Goal: Task Accomplishment & Management: Manage account settings

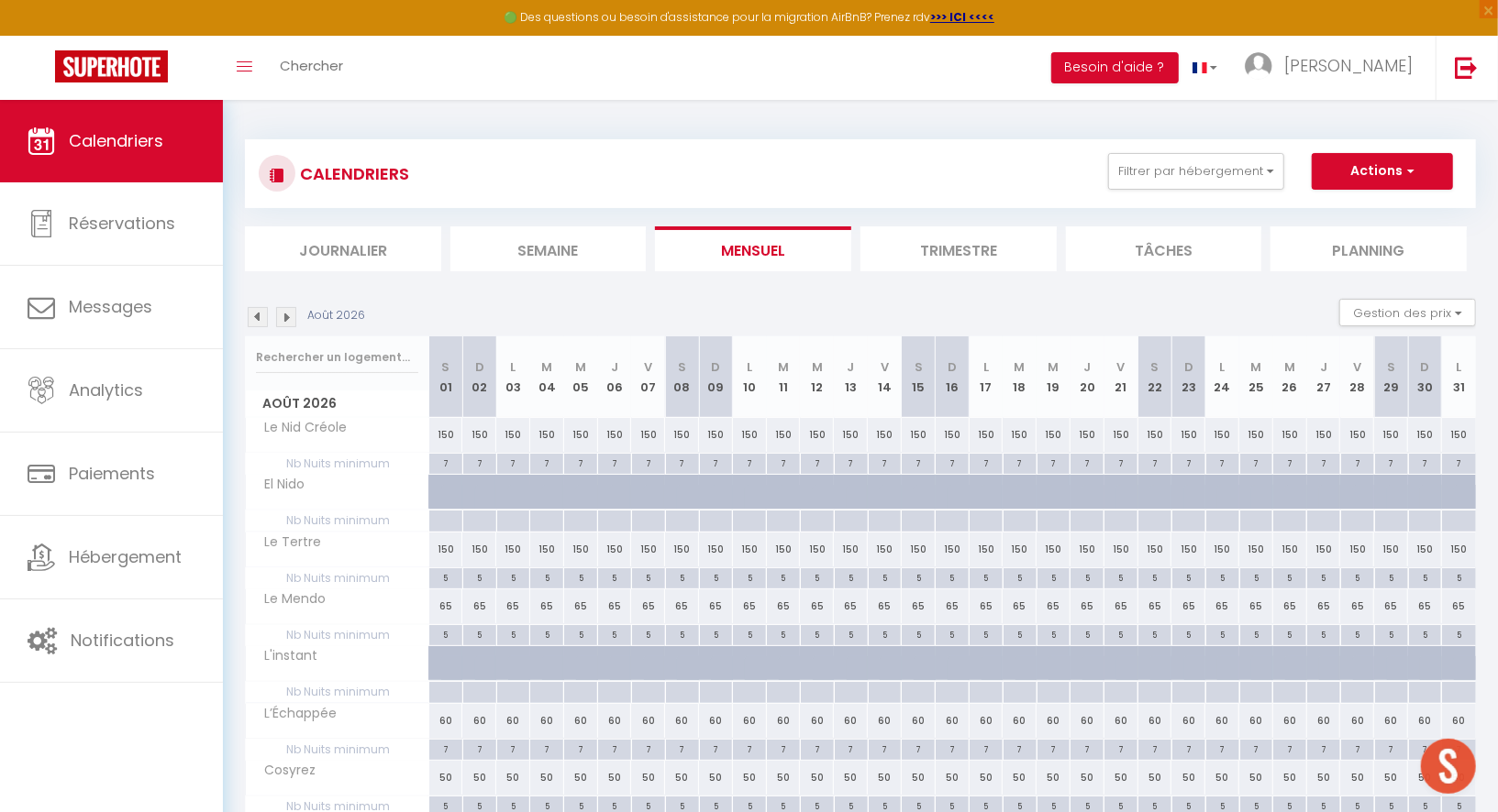
click at [255, 324] on img at bounding box center [257, 317] width 20 height 20
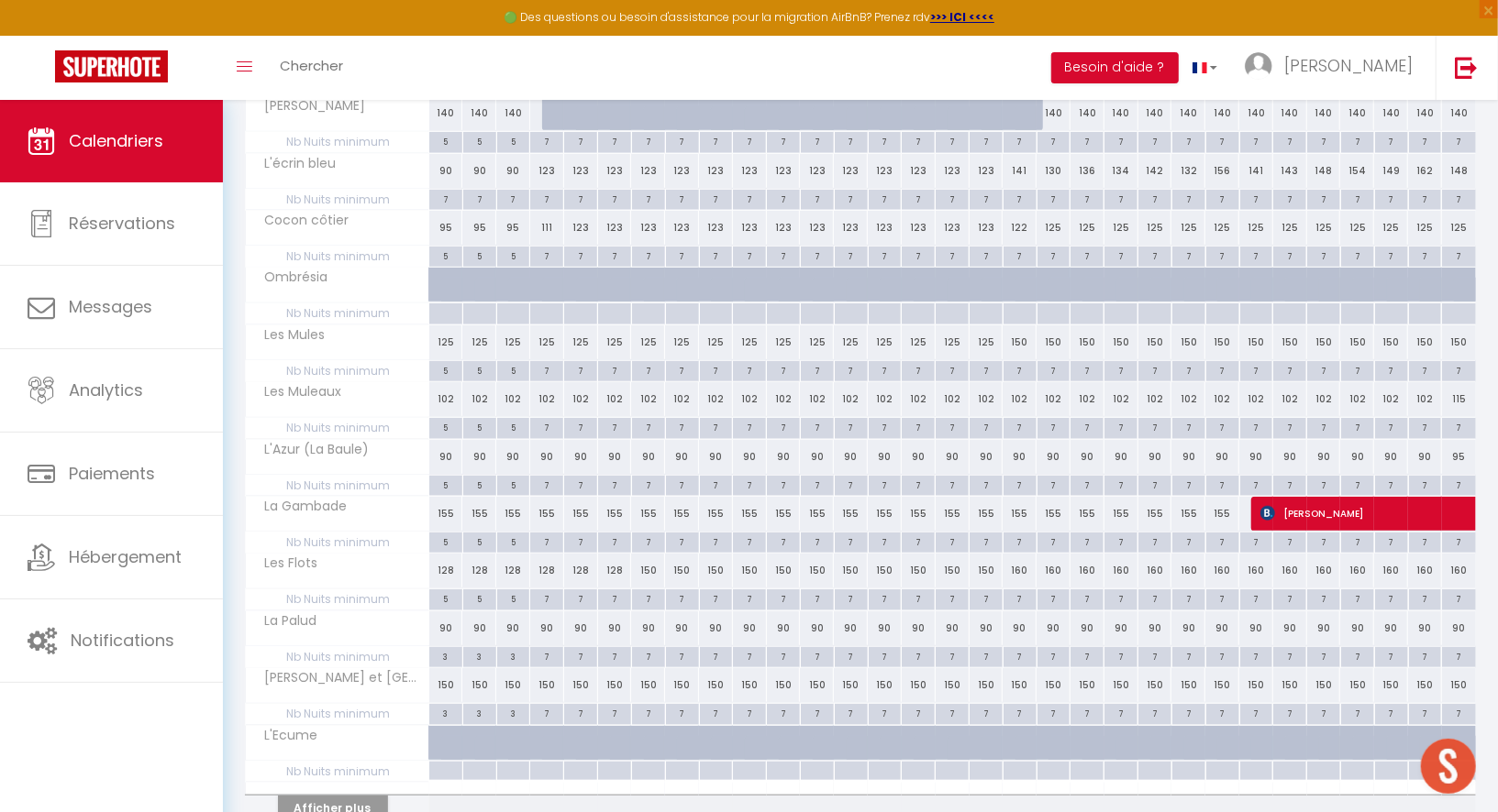
scroll to position [780, 0]
click at [441, 611] on div "90" at bounding box center [446, 628] width 34 height 34
type input "90"
type input "Mer 01 Juillet 2026"
type input "Jeu 02 Juillet 2026"
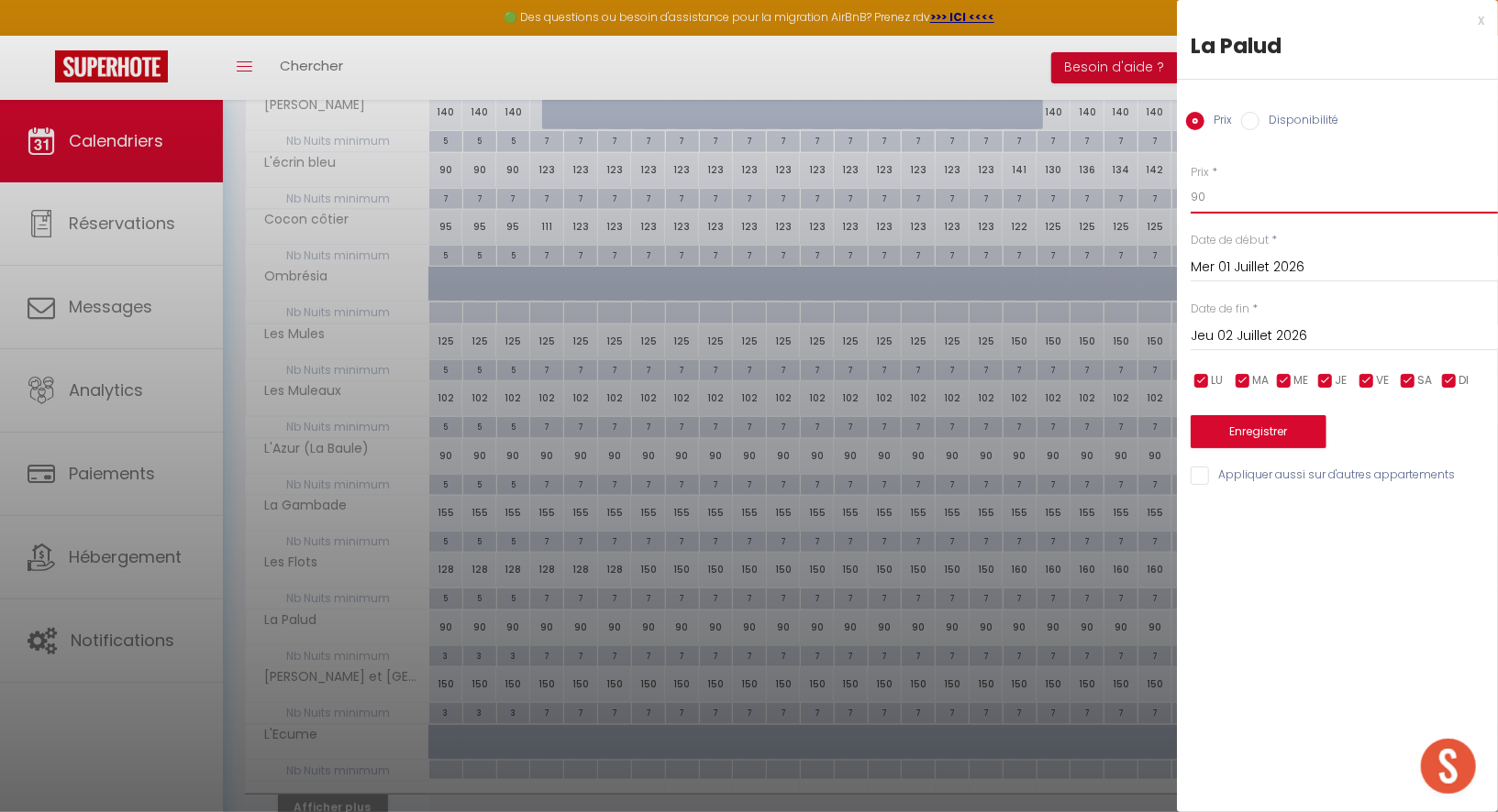
drag, startPoint x: 1213, startPoint y: 194, endPoint x: 1150, endPoint y: 194, distance: 63.0
click at [1150, 194] on body "🟢 Des questions ou besoin d'assistance pour la migration AirBnB? Prenez rdv >>>…" at bounding box center [749, 110] width 1498 height 1583
type input "200"
click at [1251, 325] on input "Jeu 02 Juillet 2026" at bounding box center [1344, 337] width 307 height 24
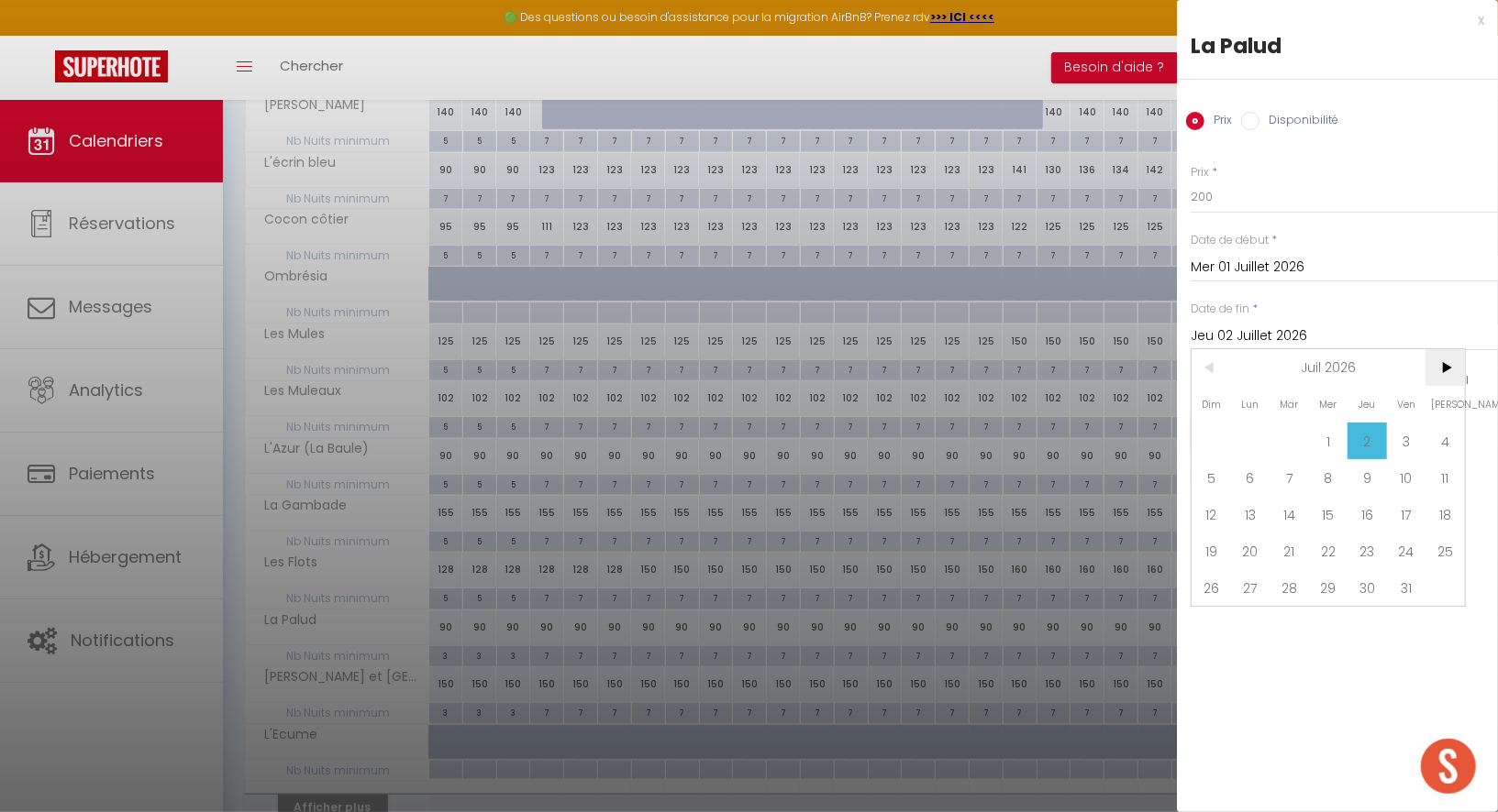
click at [1447, 373] on span ">" at bounding box center [1445, 368] width 40 height 37
click at [1440, 369] on span ">" at bounding box center [1445, 368] width 40 height 37
click at [1445, 504] on span "19" at bounding box center [1445, 514] width 40 height 37
type input "[DATE]"
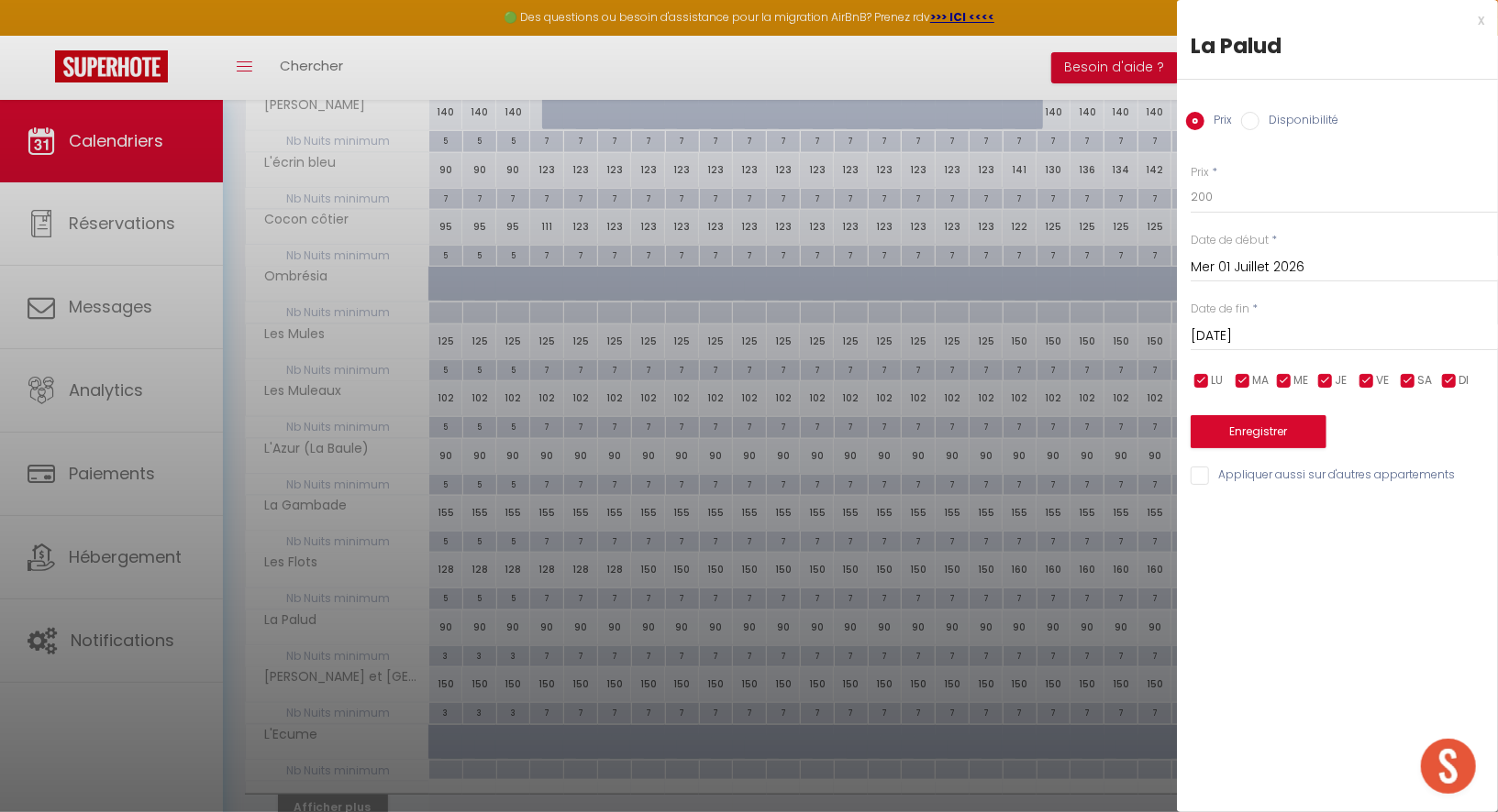
click at [1215, 261] on input "Mer 01 Juillet 2026" at bounding box center [1344, 267] width 307 height 24
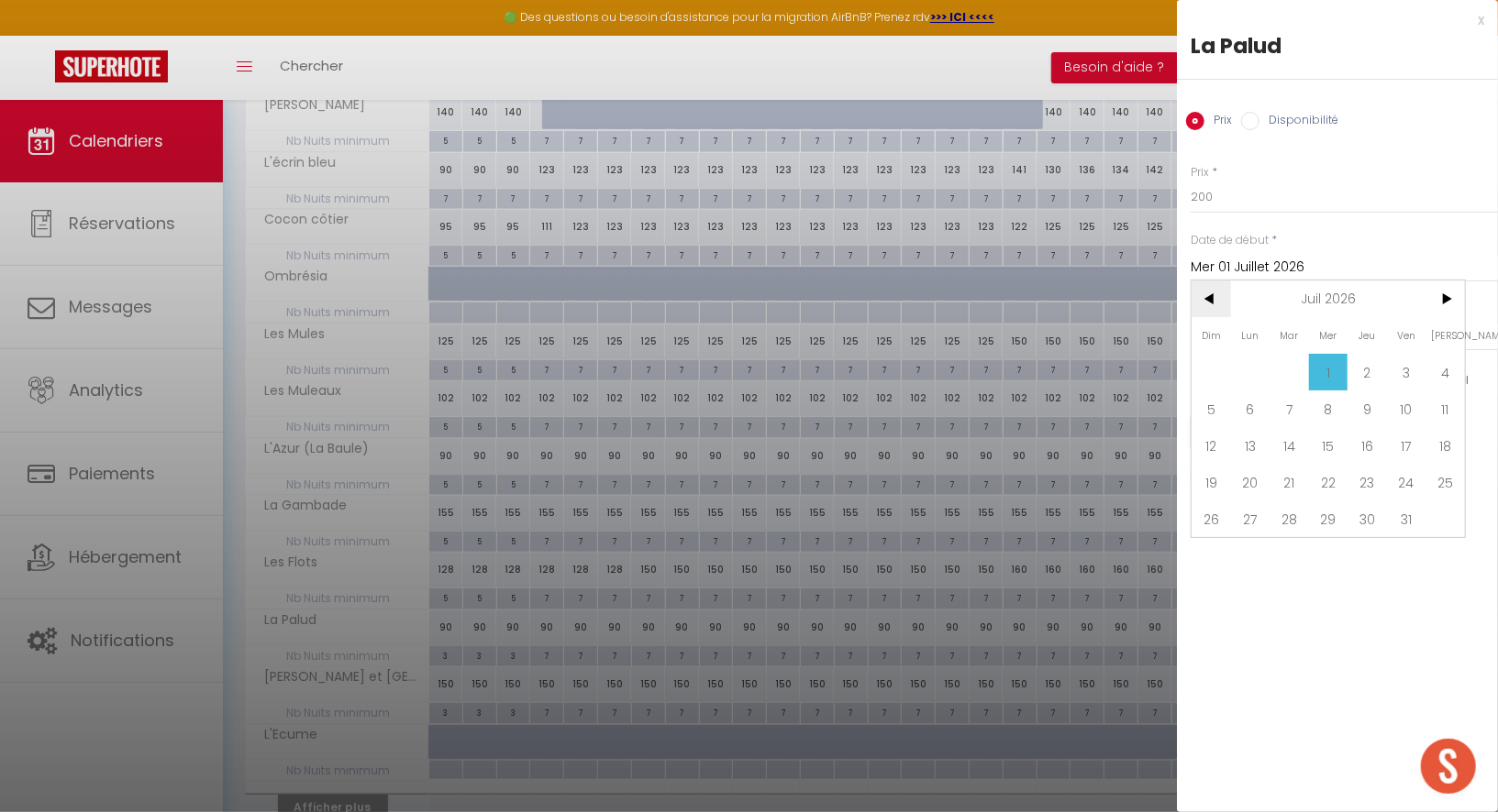
click at [1213, 302] on span "<" at bounding box center [1212, 298] width 40 height 37
click at [1434, 365] on span "6" at bounding box center [1445, 372] width 40 height 37
type input "[DATE]"
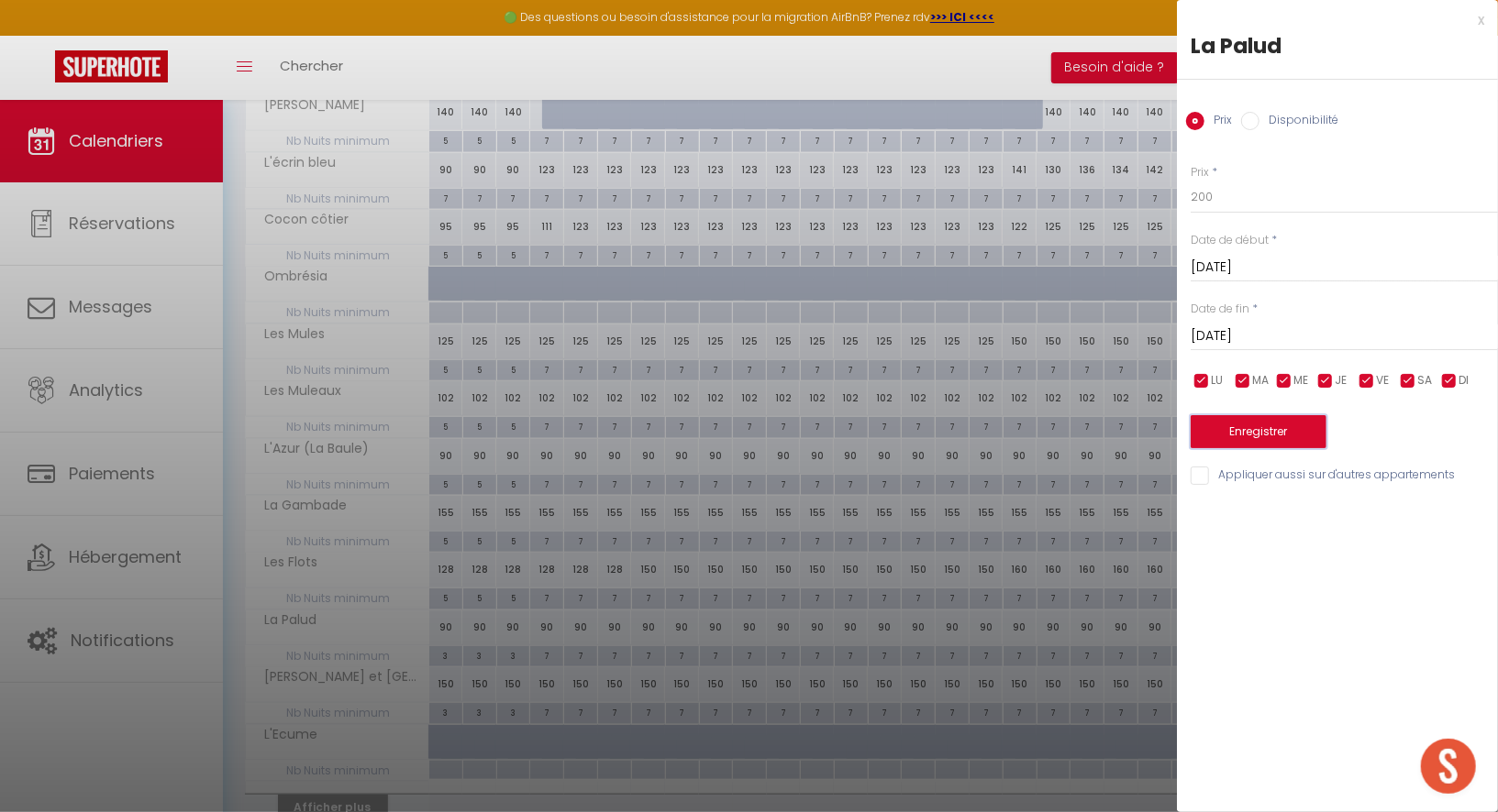
click at [1255, 430] on button "Enregistrer" at bounding box center [1258, 431] width 136 height 33
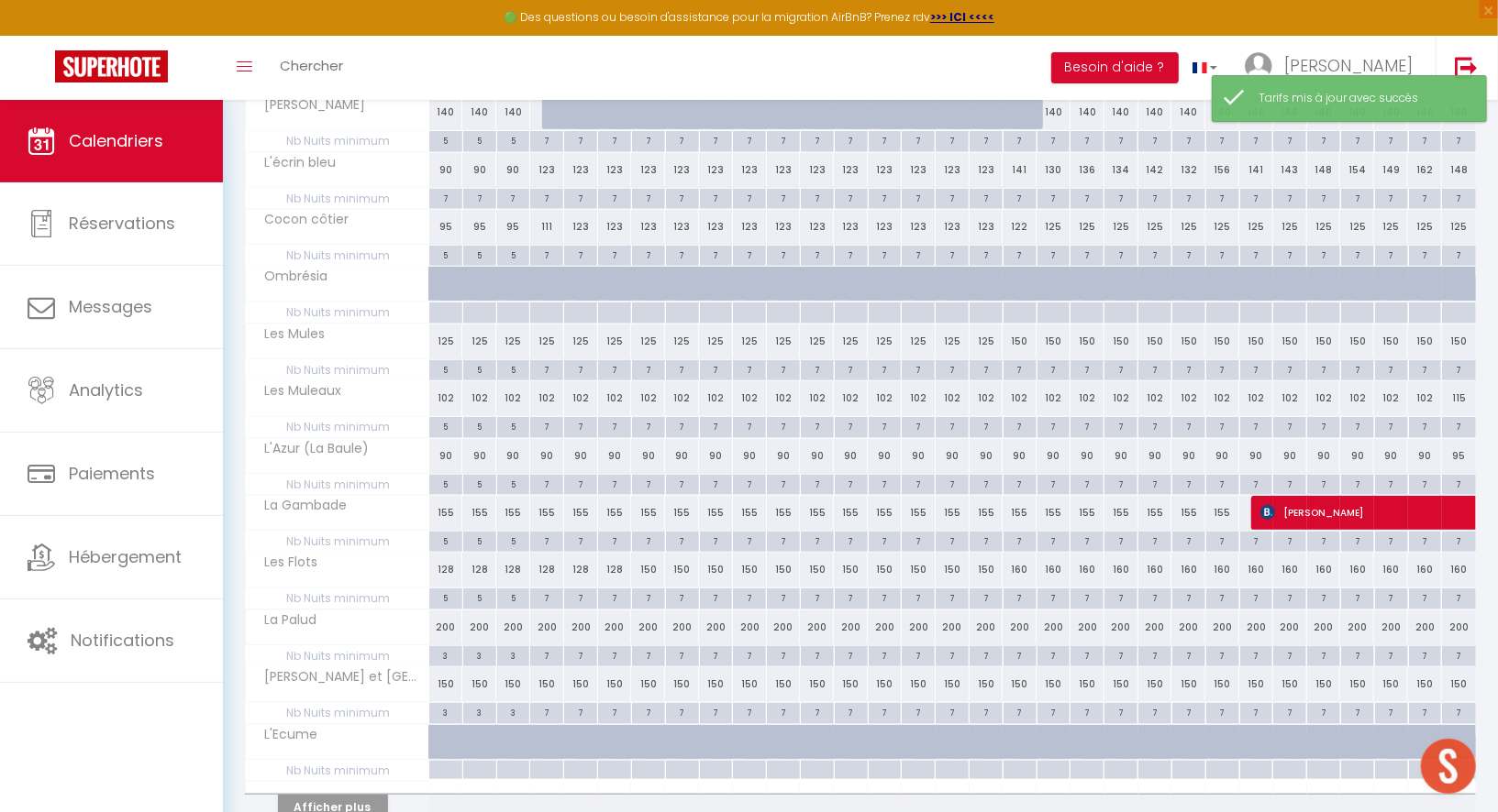
click at [444, 669] on div "150" at bounding box center [446, 685] width 34 height 34
type input "150"
type input "Mer 01 Juillet 2026"
type input "Jeu 02 Juillet 2026"
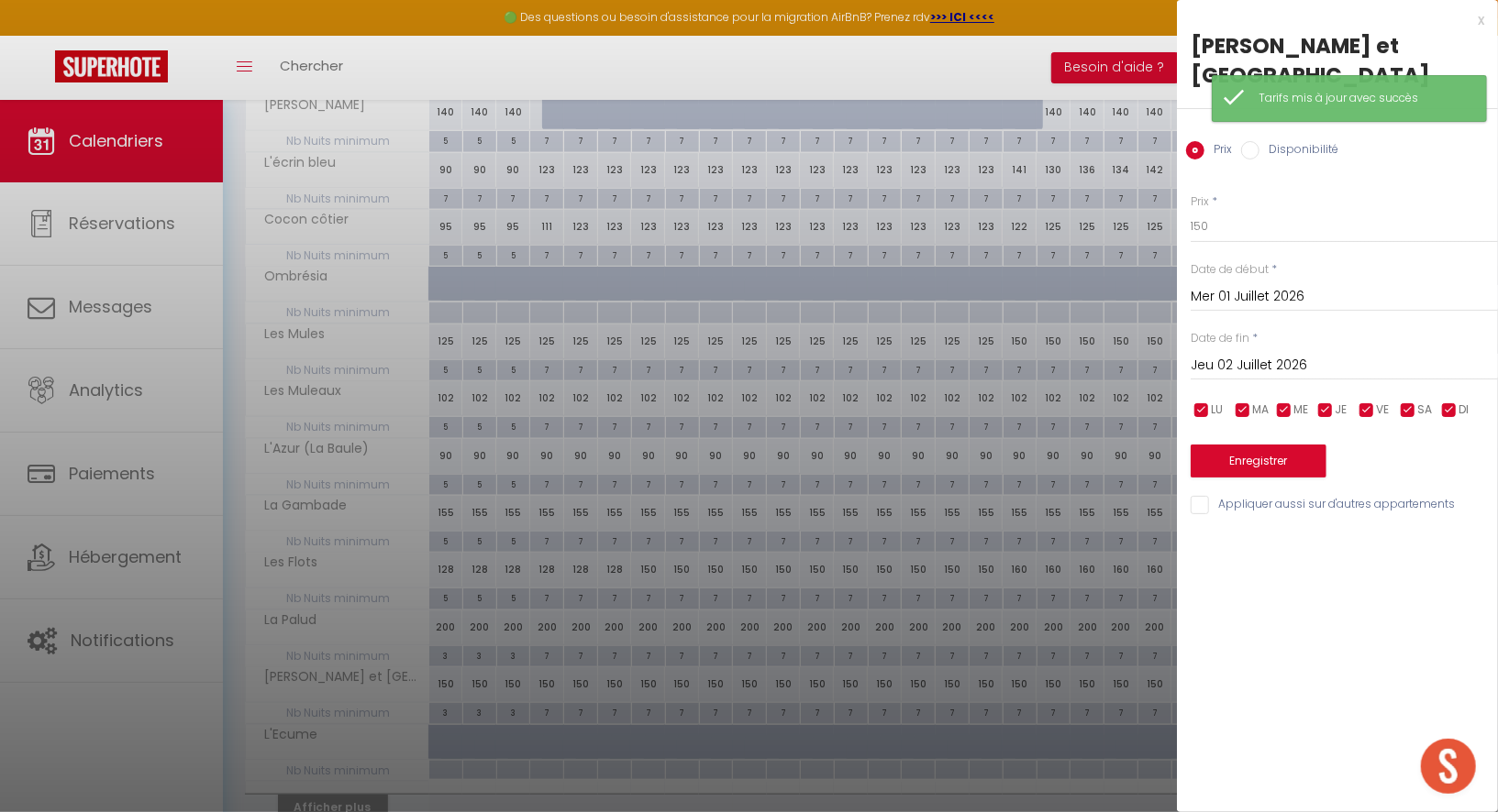
click at [1229, 285] on input "Mer 01 Juillet 2026" at bounding box center [1344, 297] width 307 height 24
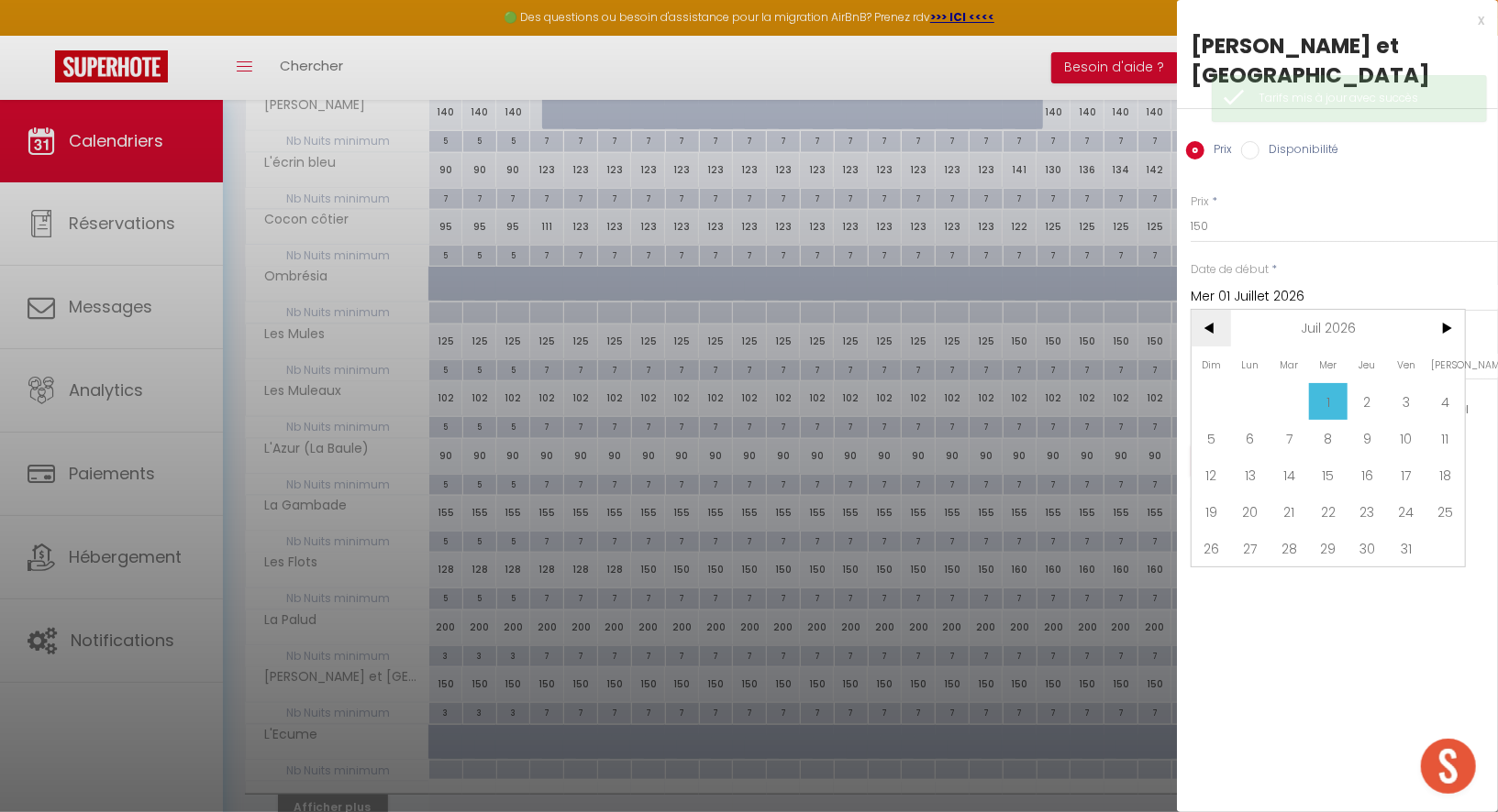
click at [1207, 310] on span "<" at bounding box center [1212, 328] width 40 height 37
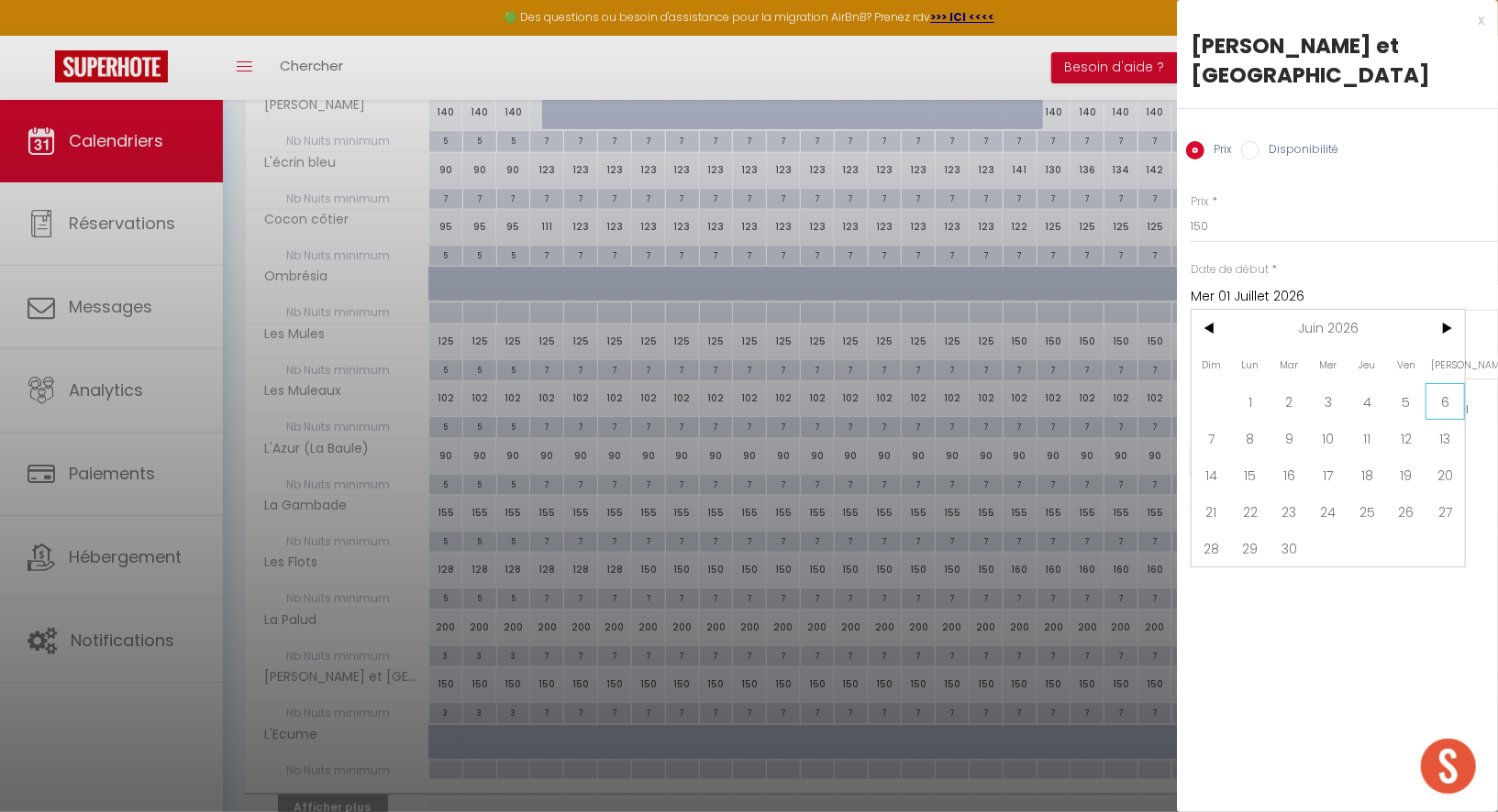
click at [1442, 384] on span "6" at bounding box center [1445, 402] width 40 height 37
type input "[DATE]"
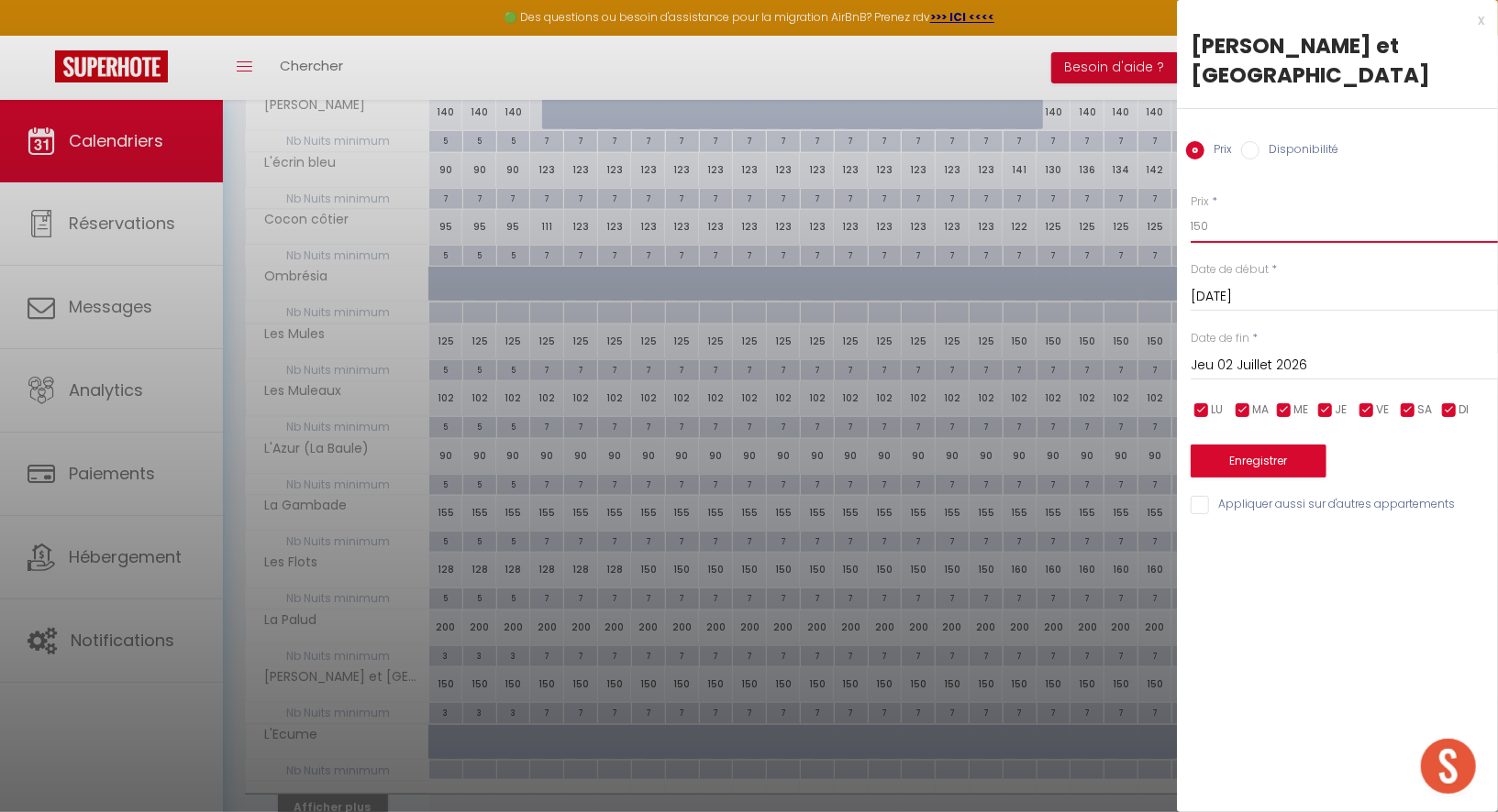
drag, startPoint x: 1221, startPoint y: 202, endPoint x: 1169, endPoint y: 202, distance: 52.0
click at [1169, 202] on body "🟢 Des questions ou besoin d'assistance pour la migration AirBnB? Prenez rdv >>>…" at bounding box center [749, 110] width 1498 height 1583
type input "250"
click at [1222, 354] on input "Jeu 02 Juillet 2026" at bounding box center [1344, 366] width 307 height 24
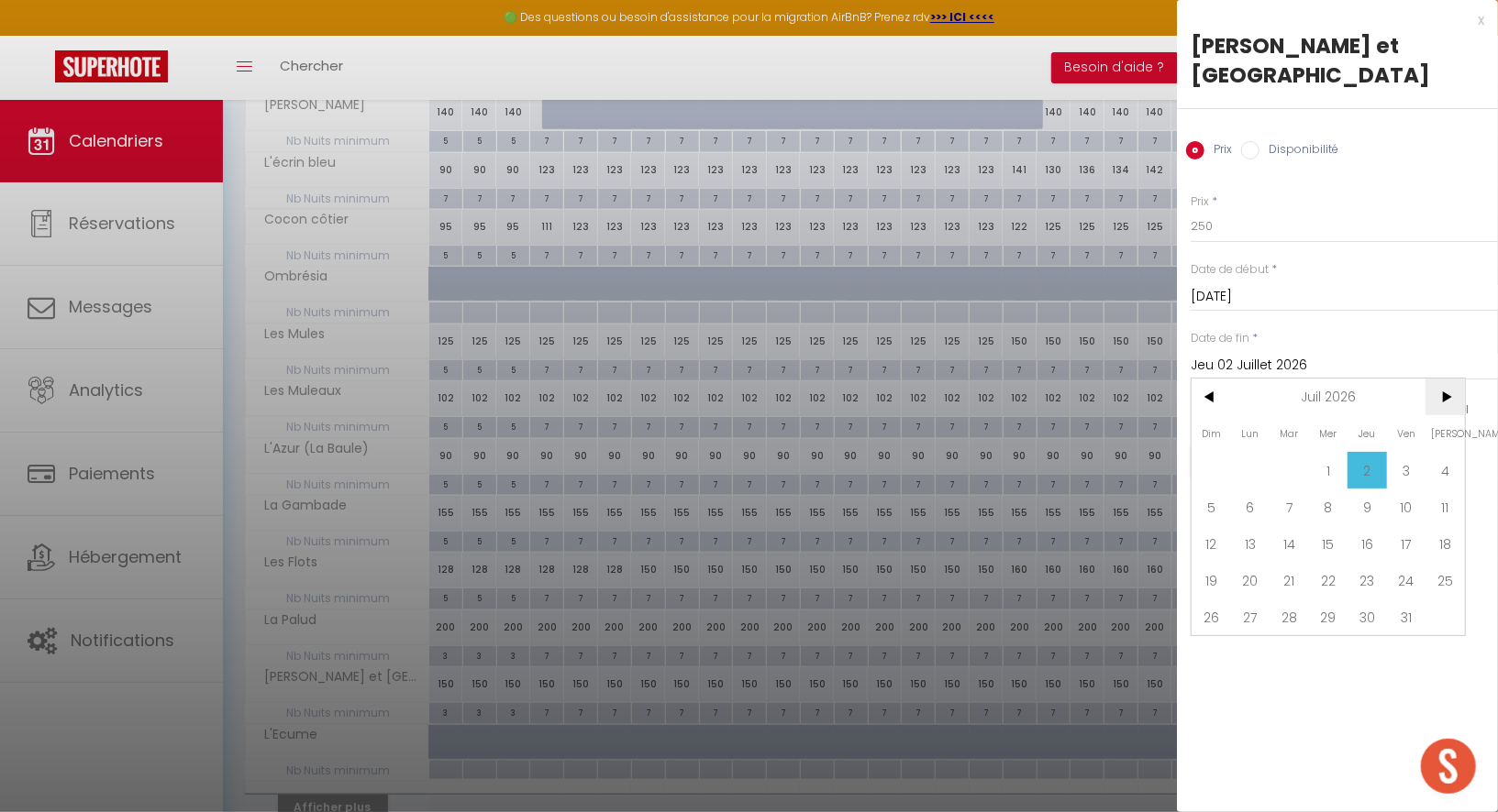
click at [1441, 379] on span ">" at bounding box center [1445, 397] width 40 height 37
click at [1453, 526] on span "19" at bounding box center [1445, 544] width 40 height 37
type input "[DATE]"
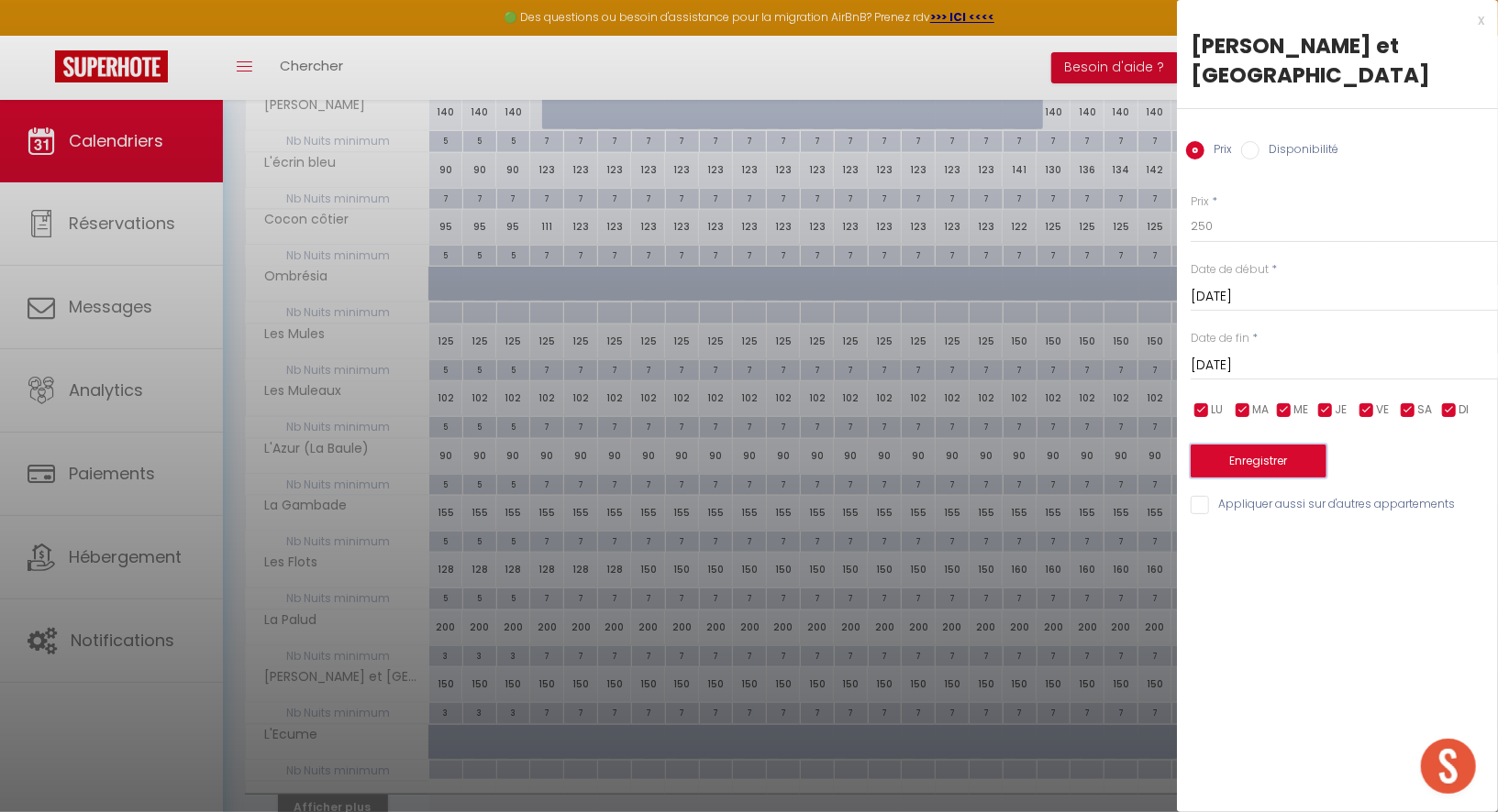
click at [1294, 444] on button "Enregistrer" at bounding box center [1258, 460] width 136 height 33
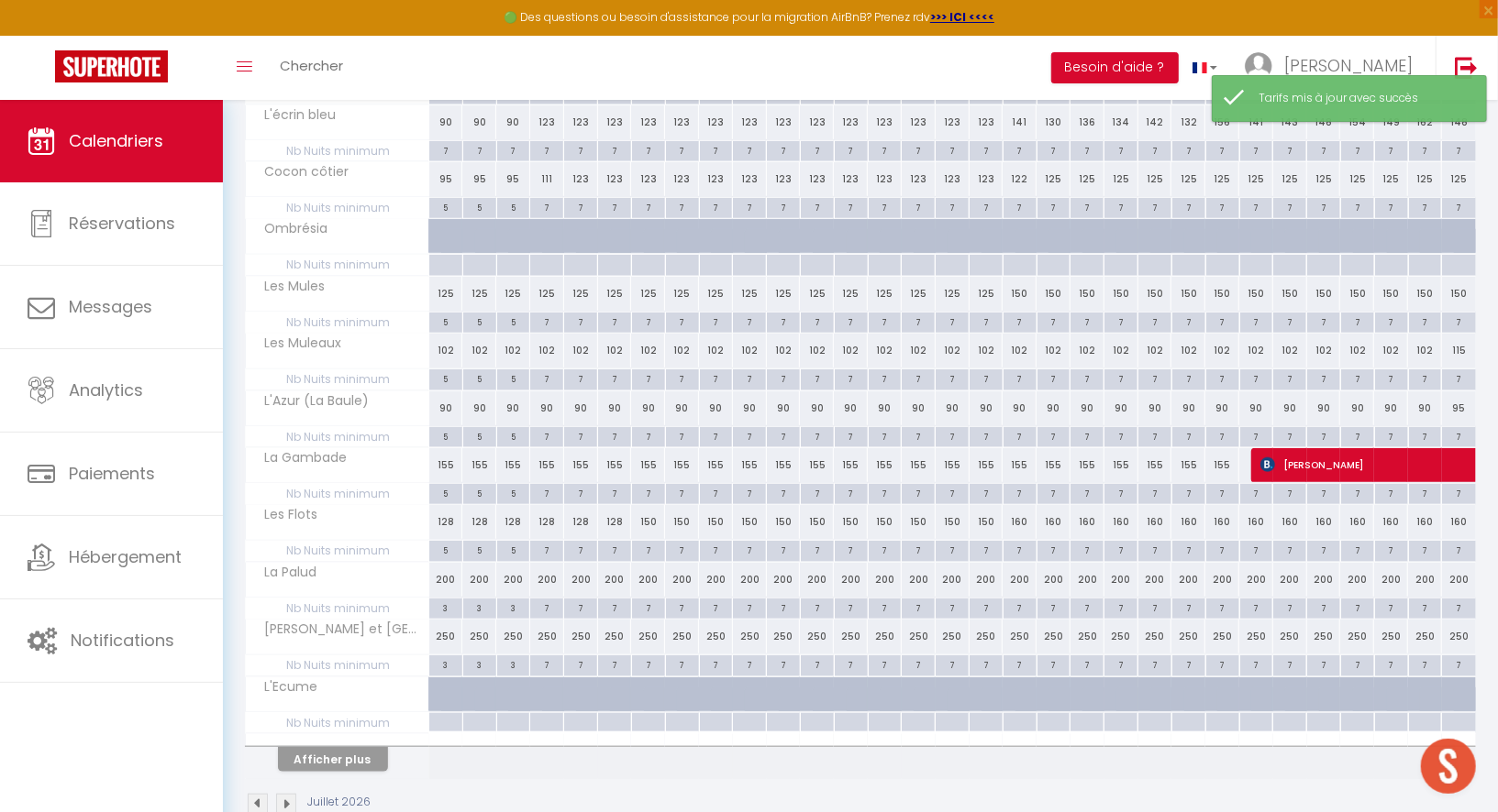
scroll to position [844, 0]
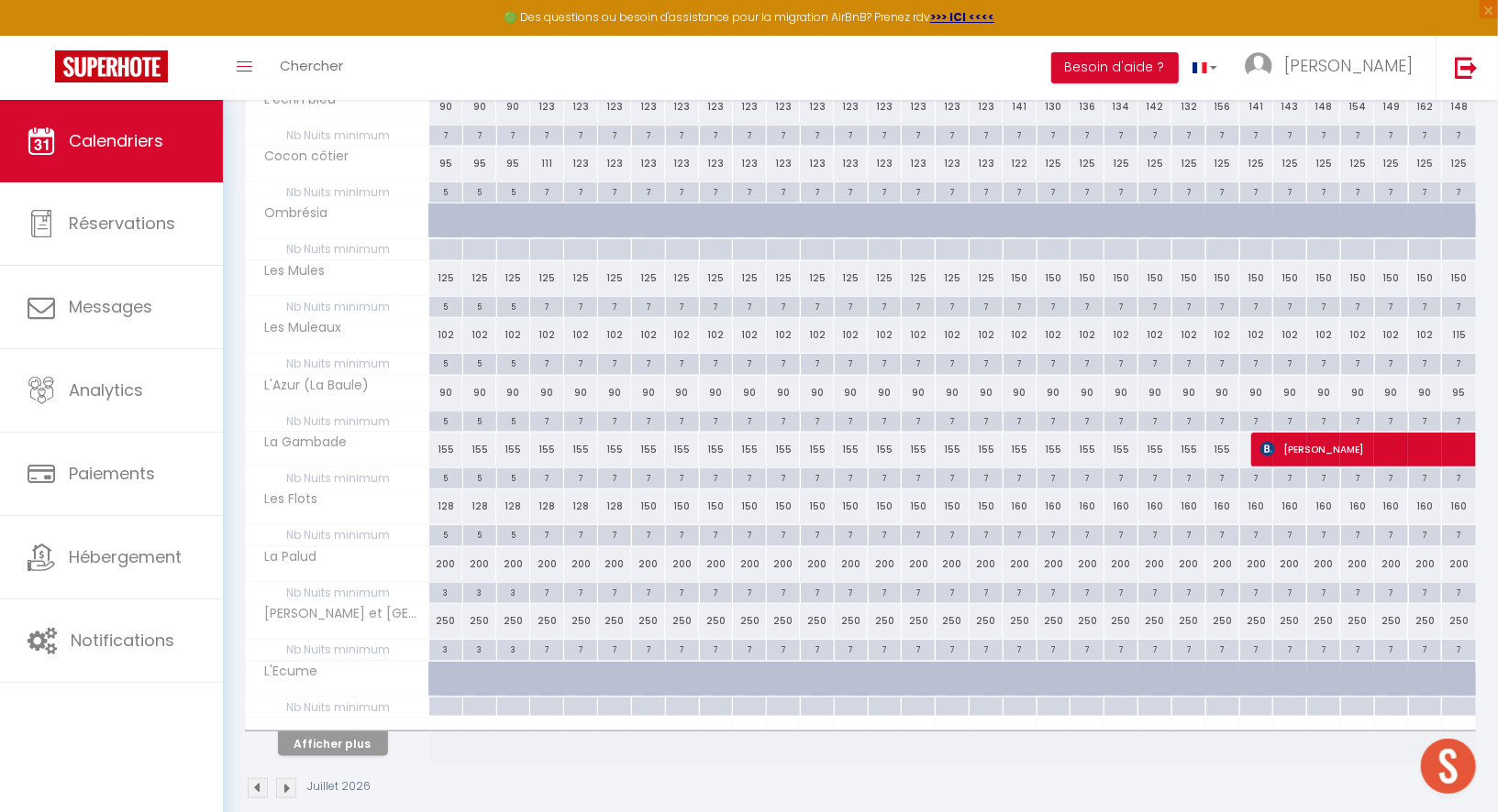
click at [290, 778] on img at bounding box center [286, 788] width 20 height 20
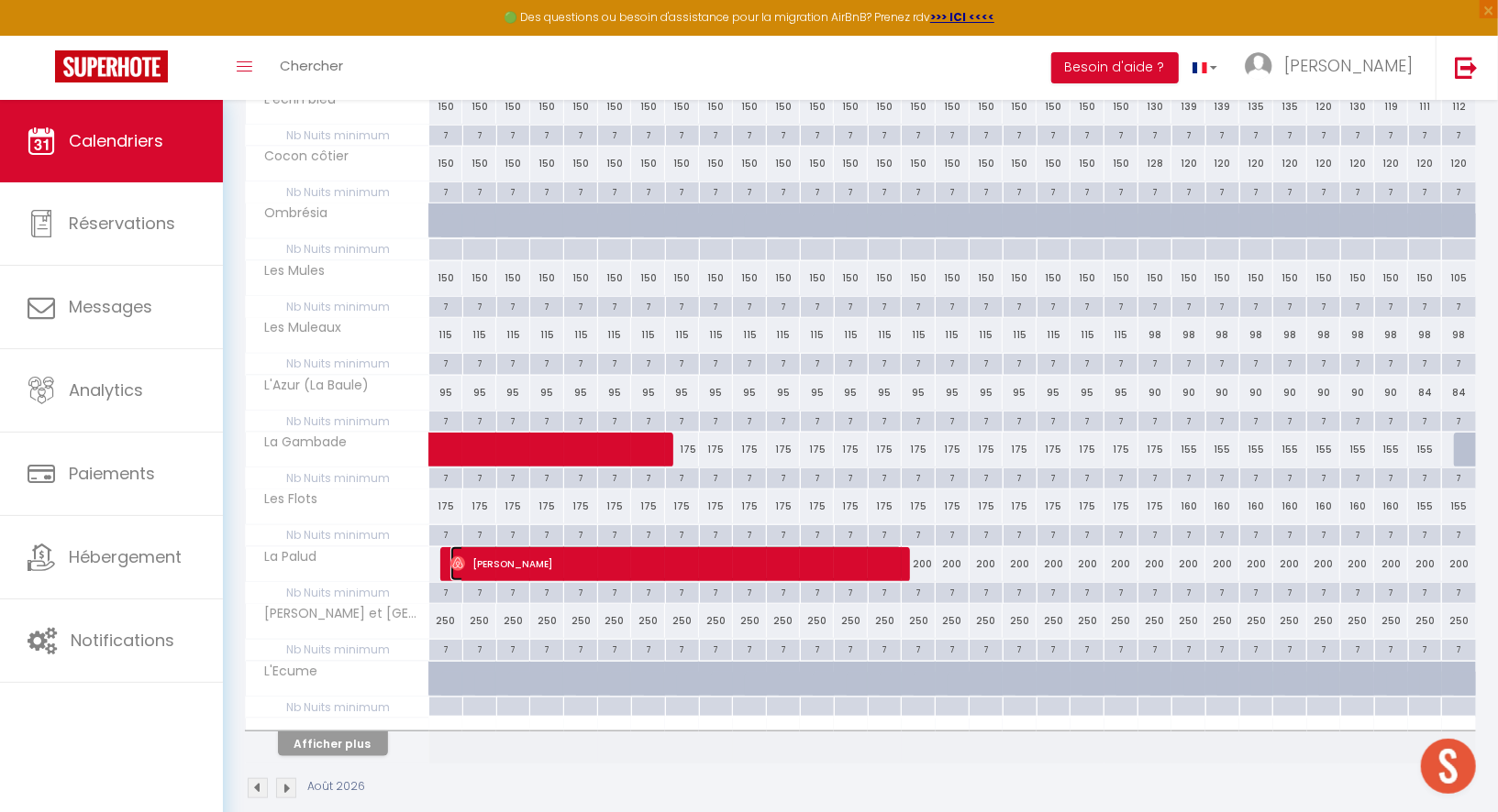
click at [489, 547] on span "[PERSON_NAME]" at bounding box center [676, 564] width 452 height 35
select select "OK"
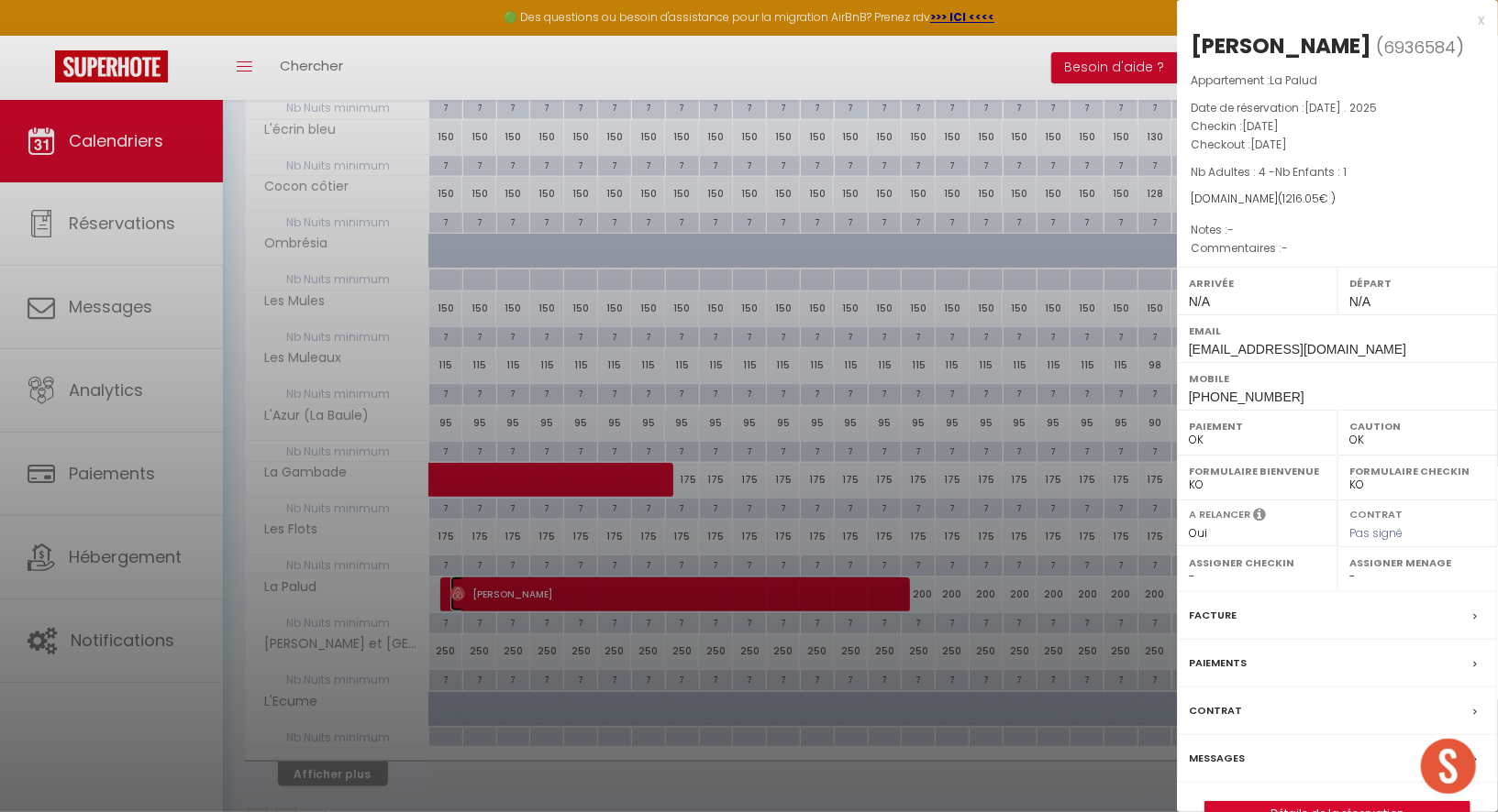
scroll to position [850, 0]
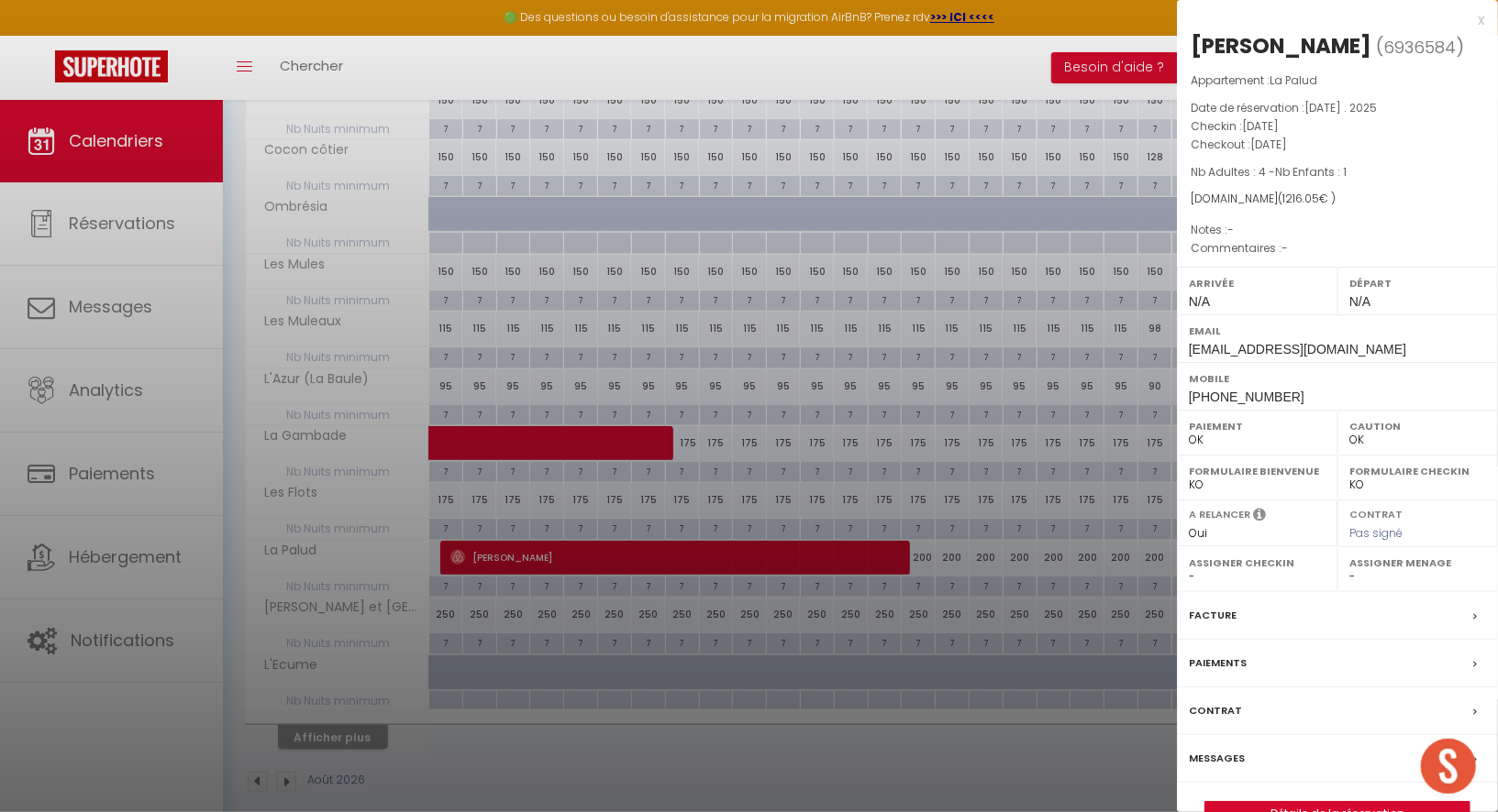
click at [485, 599] on div at bounding box center [749, 406] width 1498 height 812
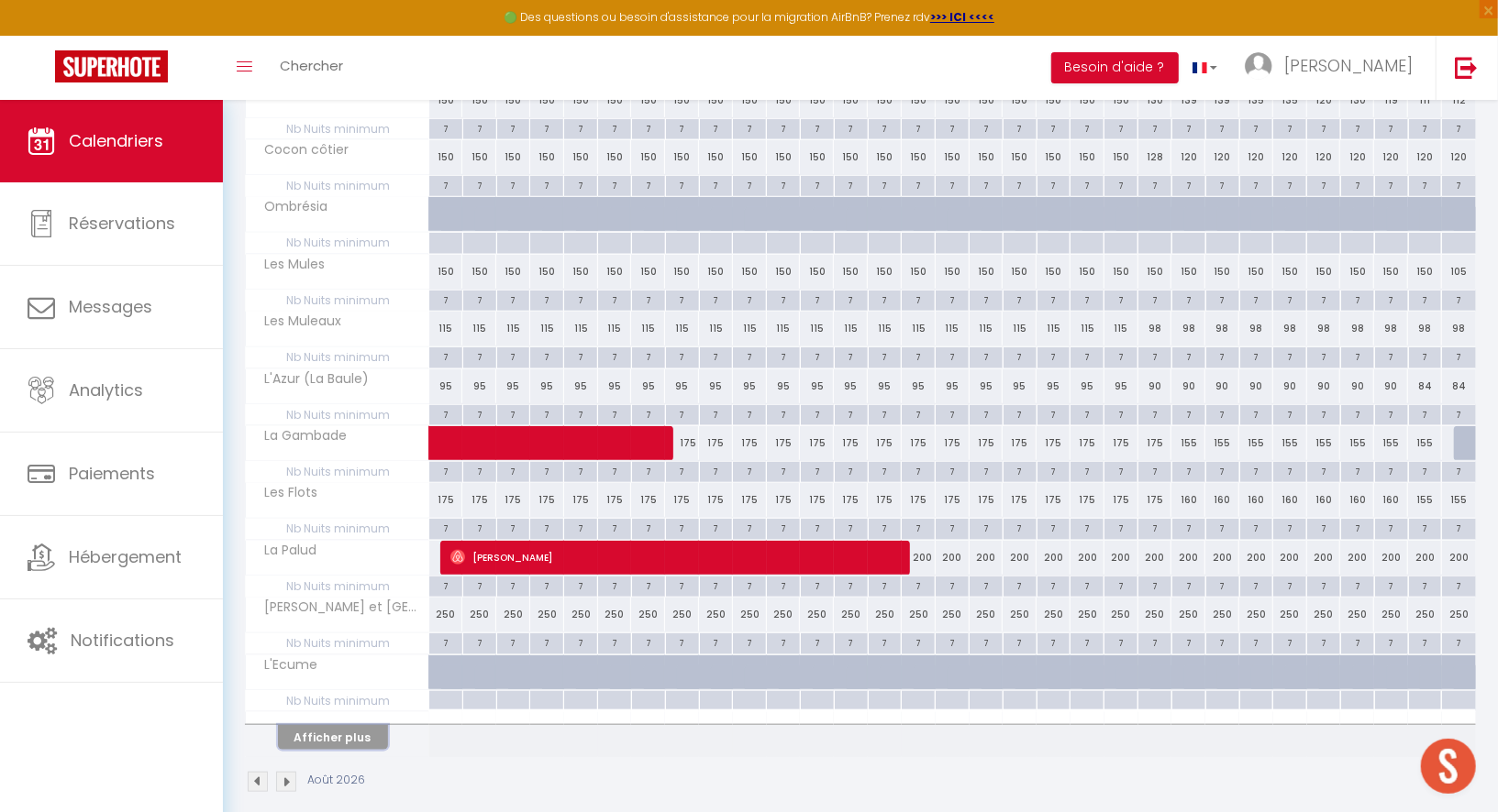
click at [356, 726] on button "Afficher plus" at bounding box center [333, 737] width 110 height 25
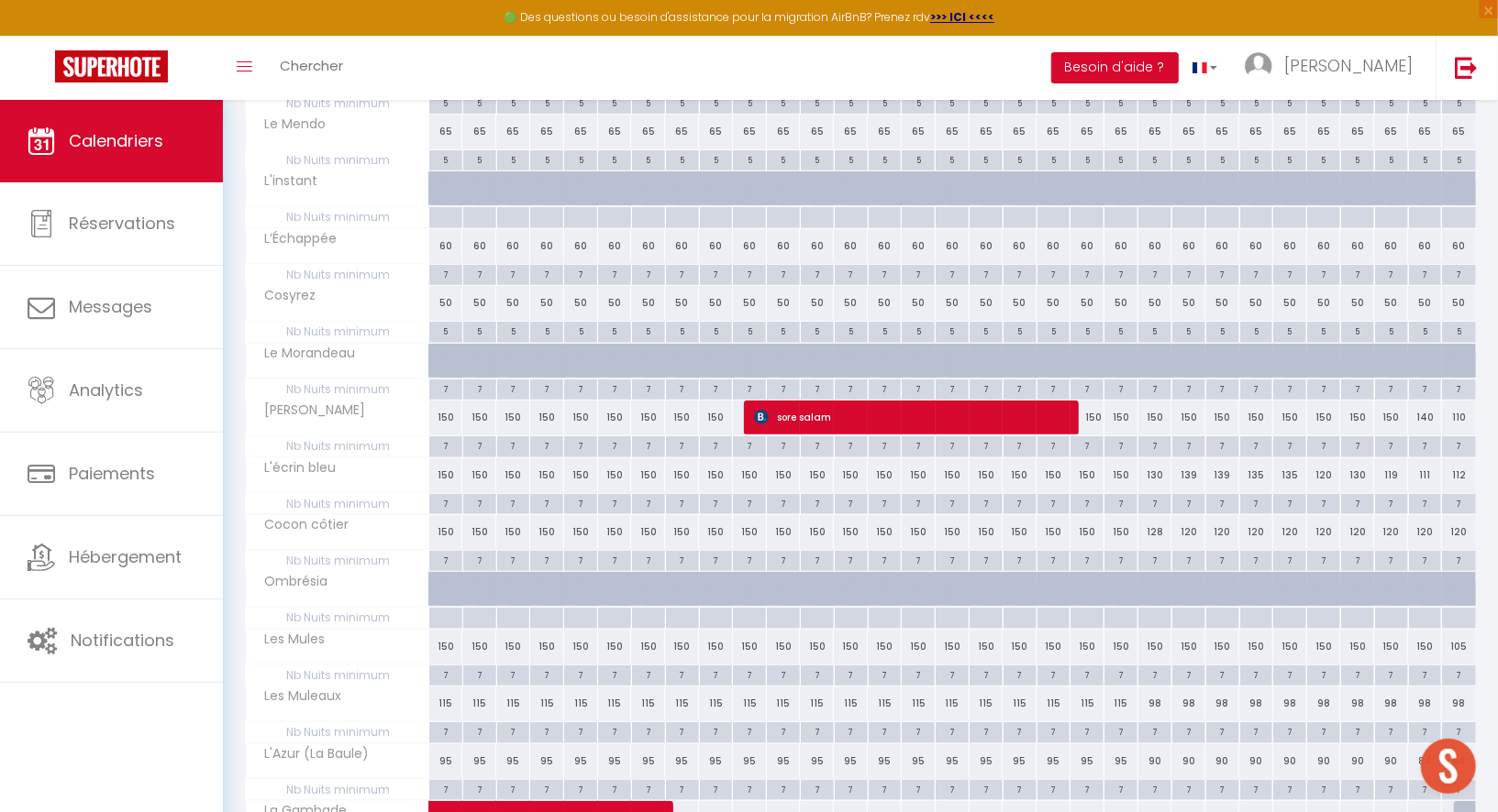
scroll to position [81, 0]
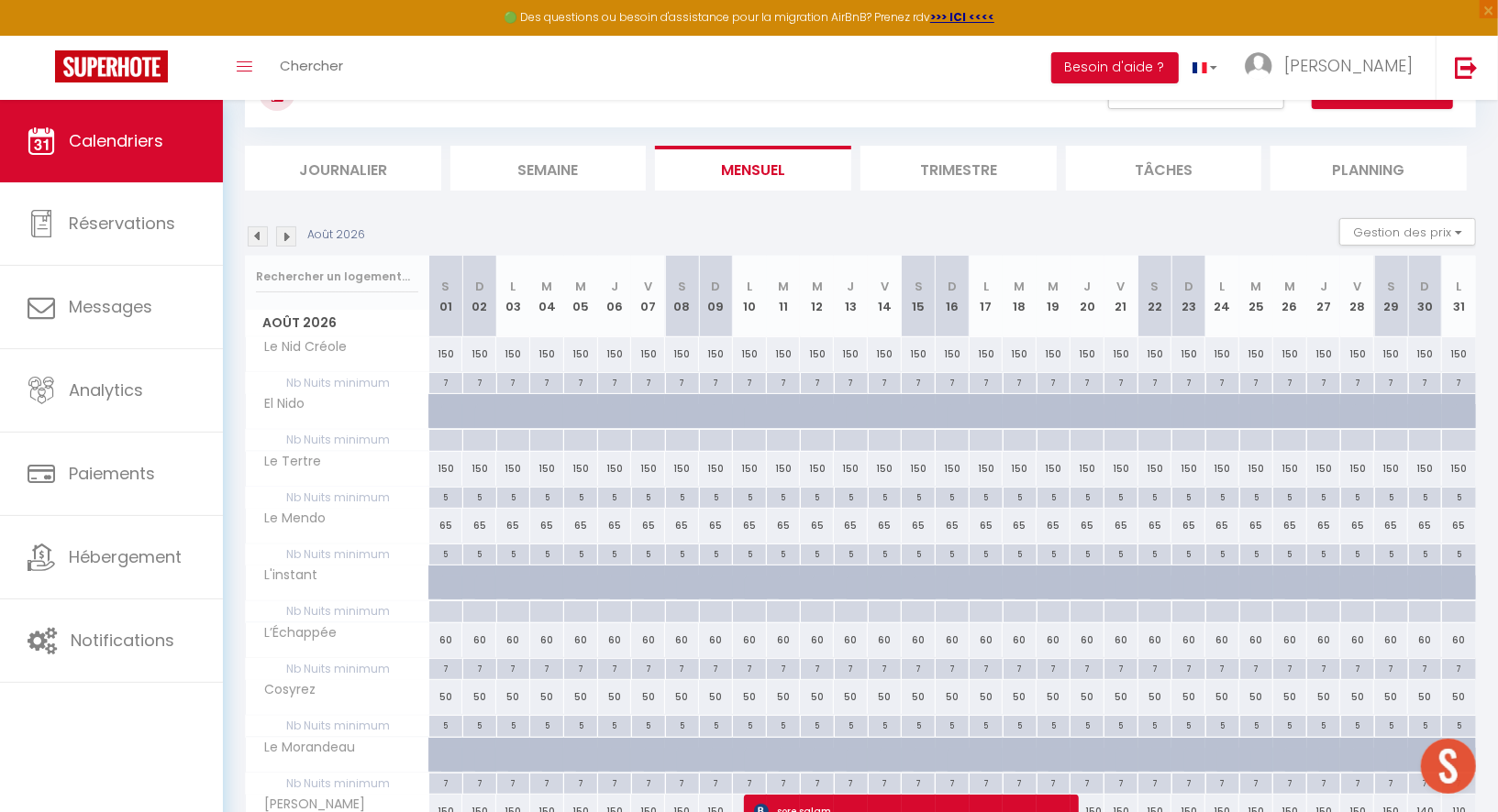
click at [254, 238] on img at bounding box center [257, 237] width 20 height 20
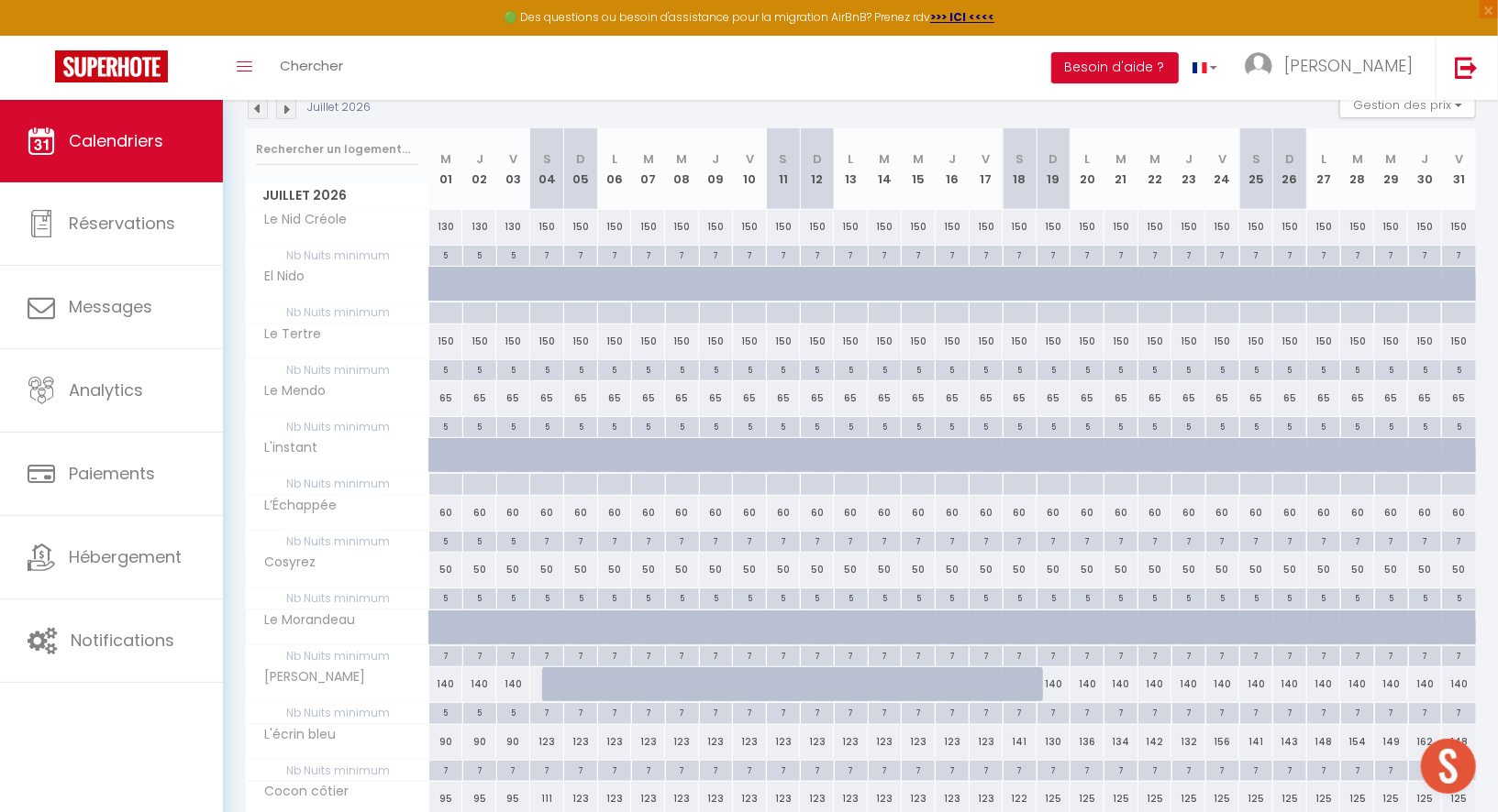
scroll to position [0, 0]
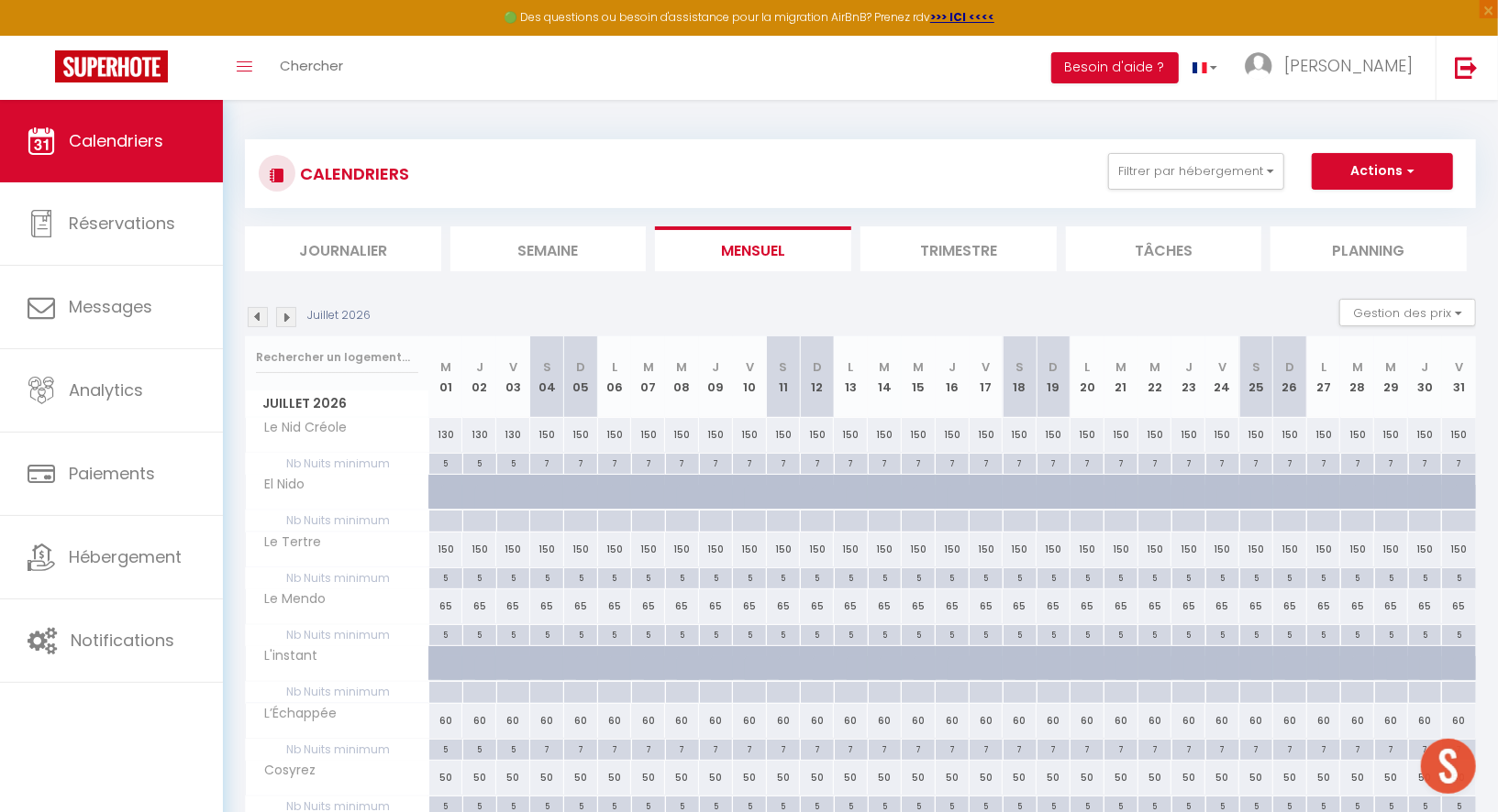
click at [251, 320] on img at bounding box center [257, 317] width 20 height 20
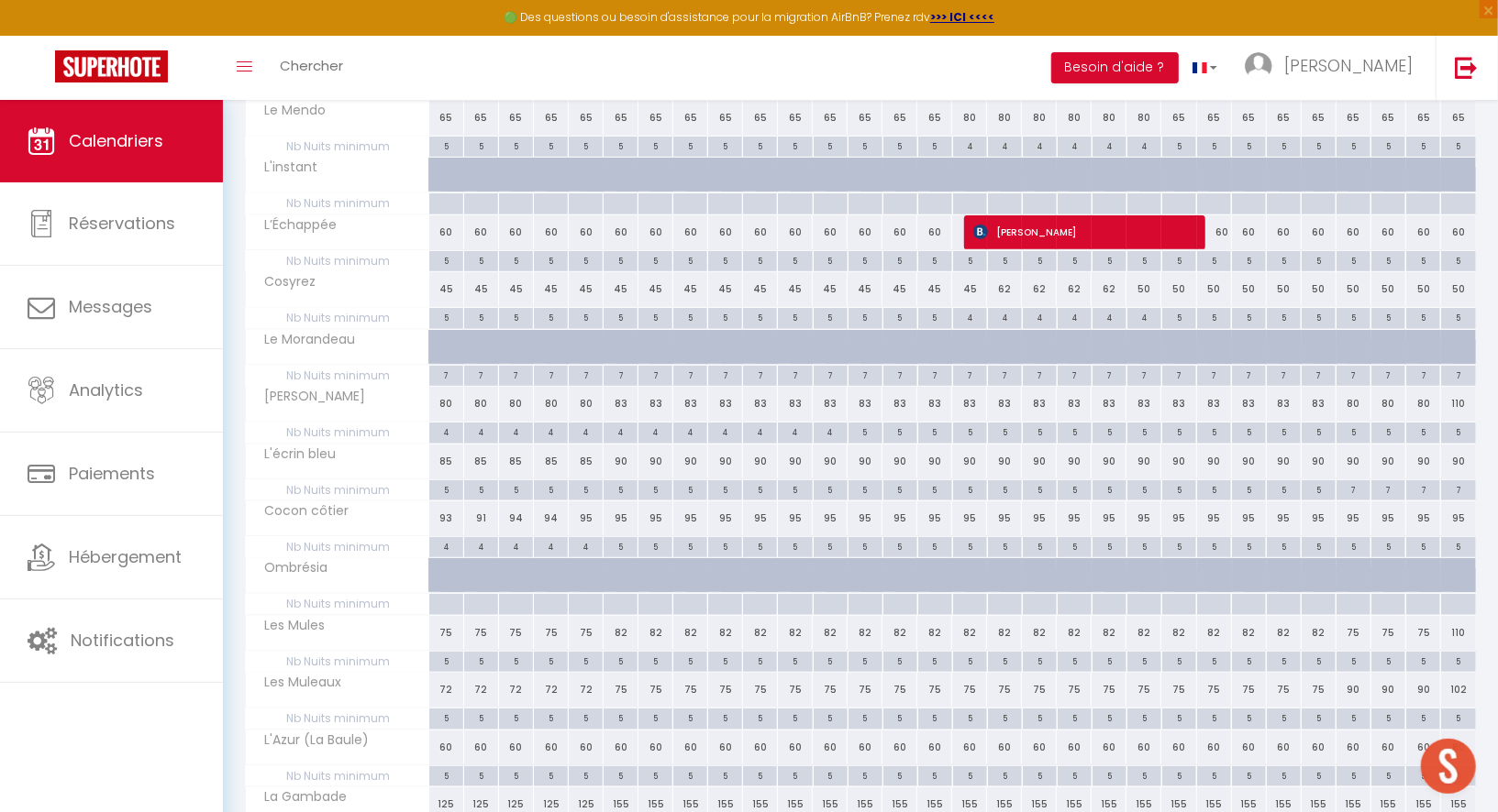
scroll to position [850, 0]
